Goal: Task Accomplishment & Management: Use online tool/utility

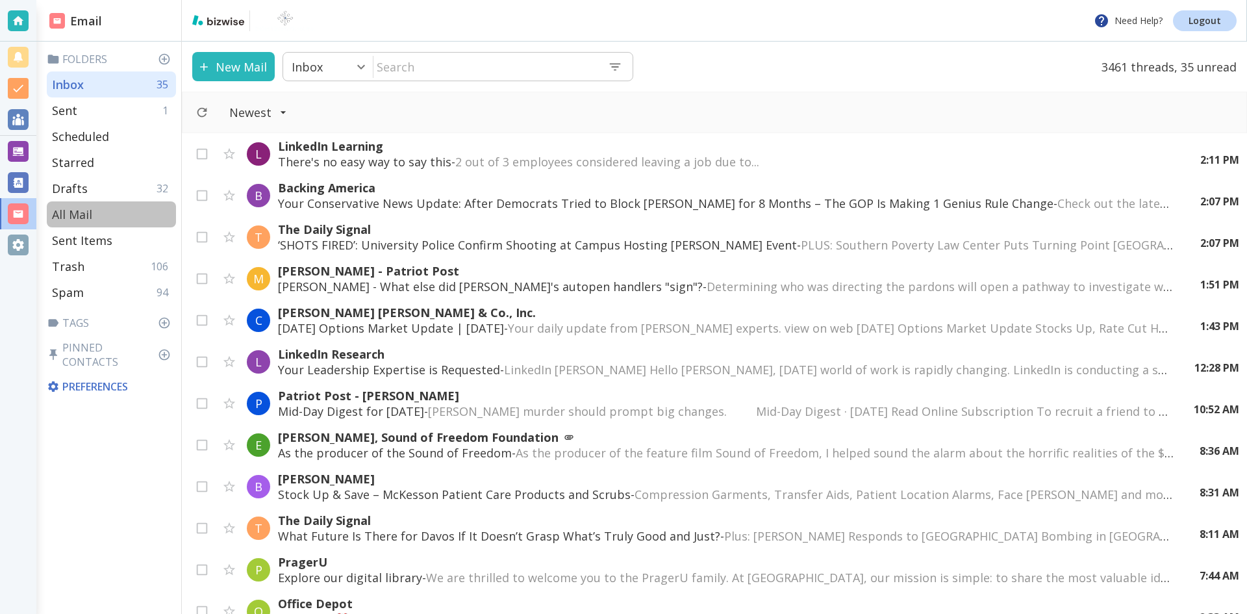
click at [81, 211] on p "All Mail" at bounding box center [72, 214] width 40 height 16
type input "5"
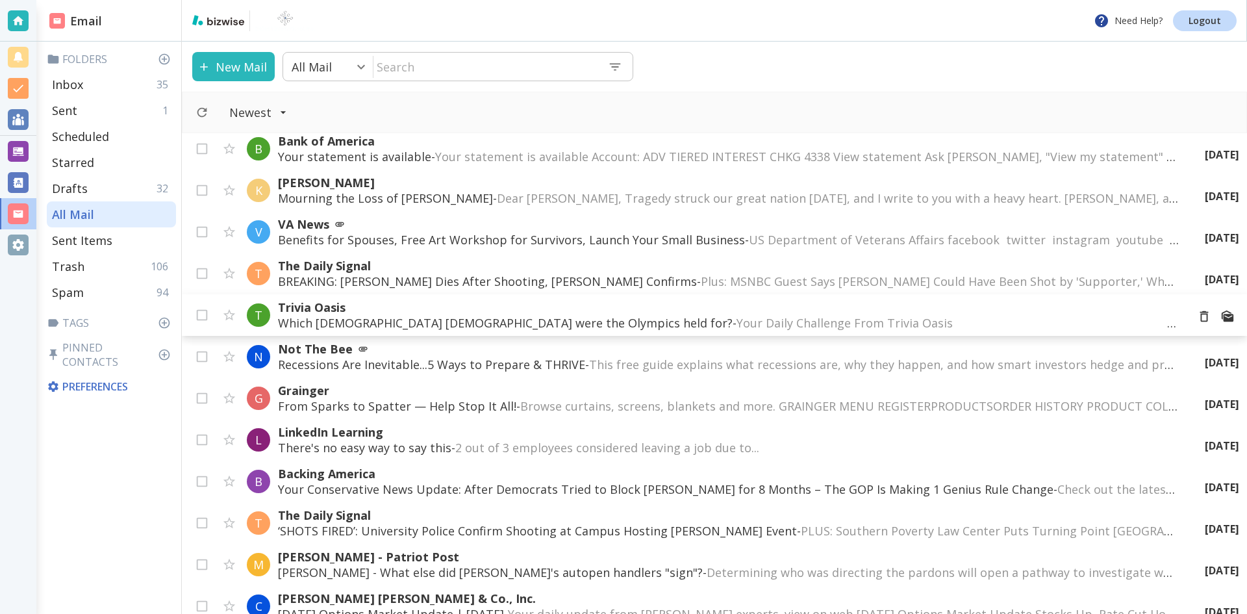
scroll to position [65, 0]
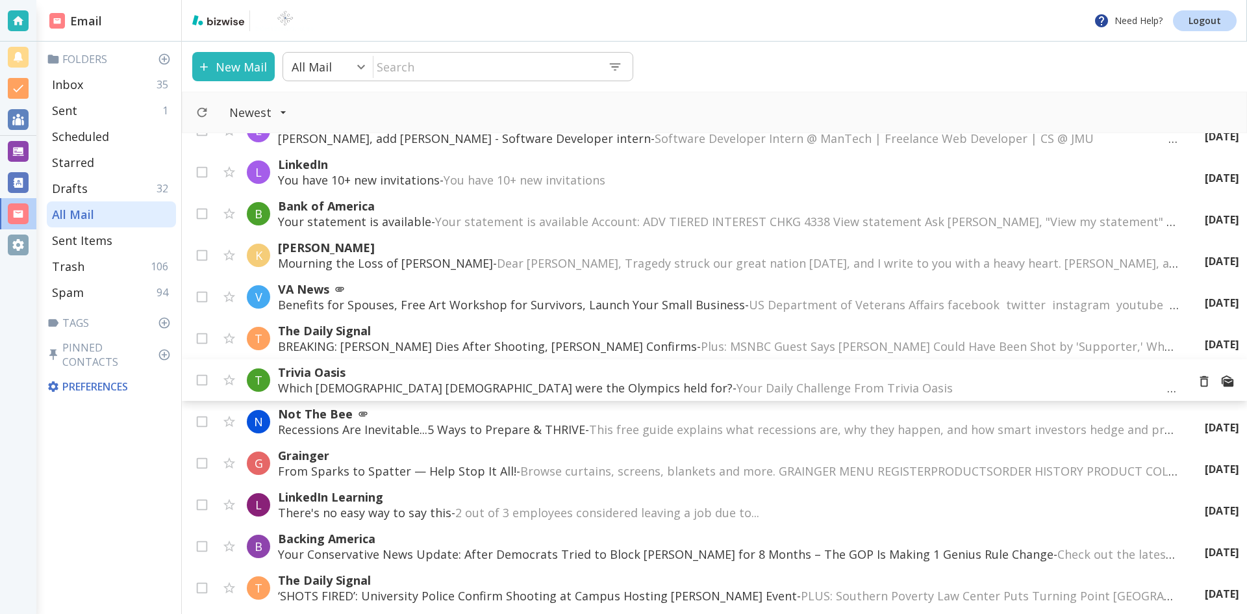
click at [334, 372] on p "Trivia Oasis" at bounding box center [727, 372] width 899 height 16
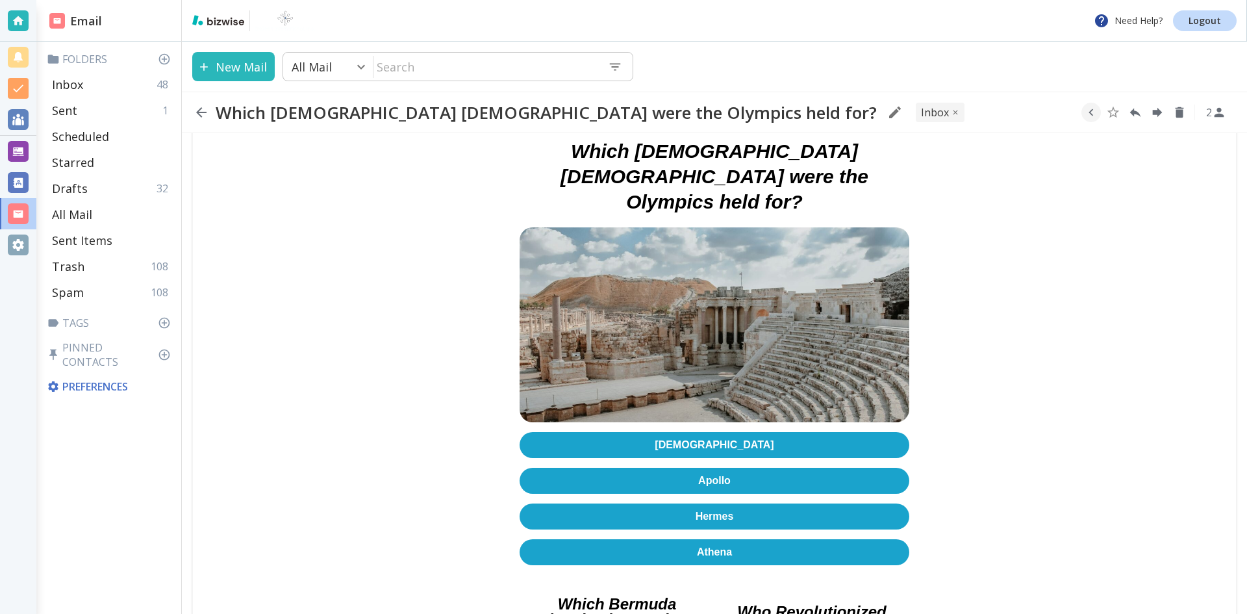
scroll to position [325, 0]
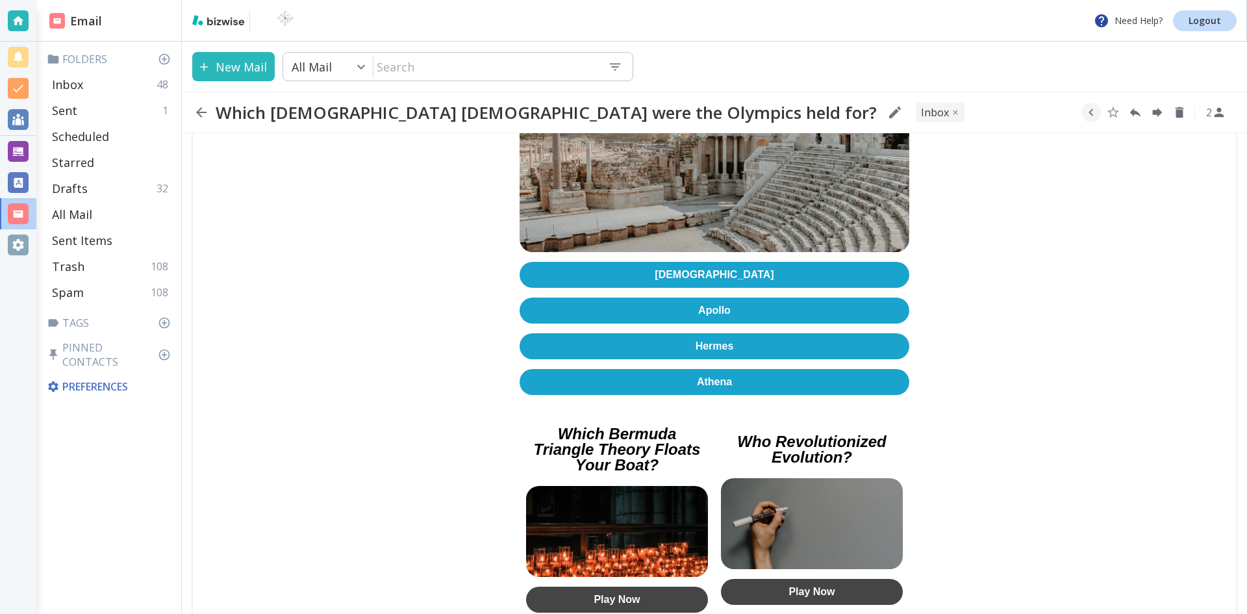
click at [678, 333] on link "Hermes" at bounding box center [714, 346] width 390 height 26
click at [198, 110] on icon "button" at bounding box center [201, 112] width 10 height 10
